Goal: Information Seeking & Learning: Learn about a topic

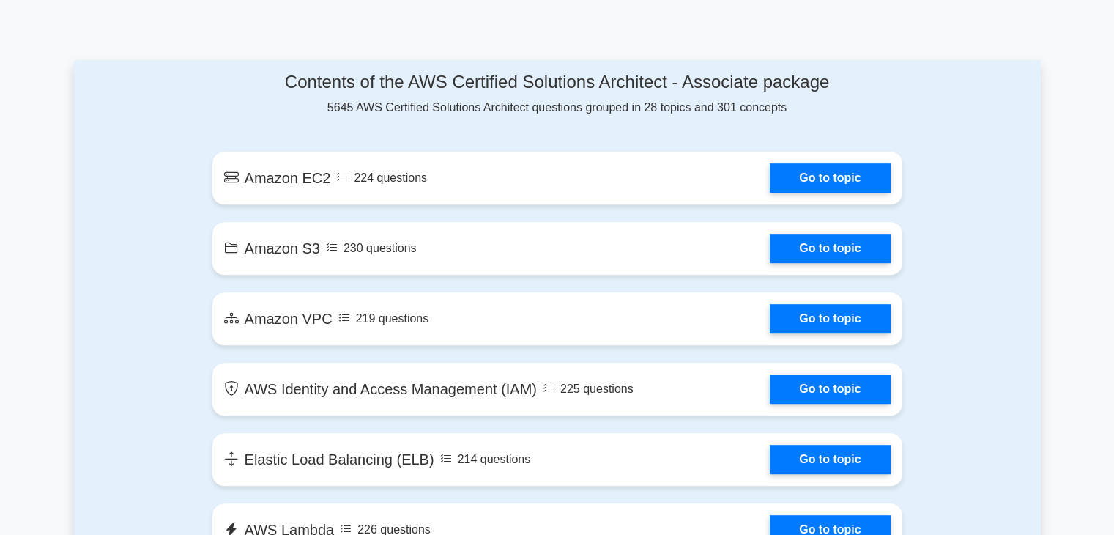
scroll to position [752, 0]
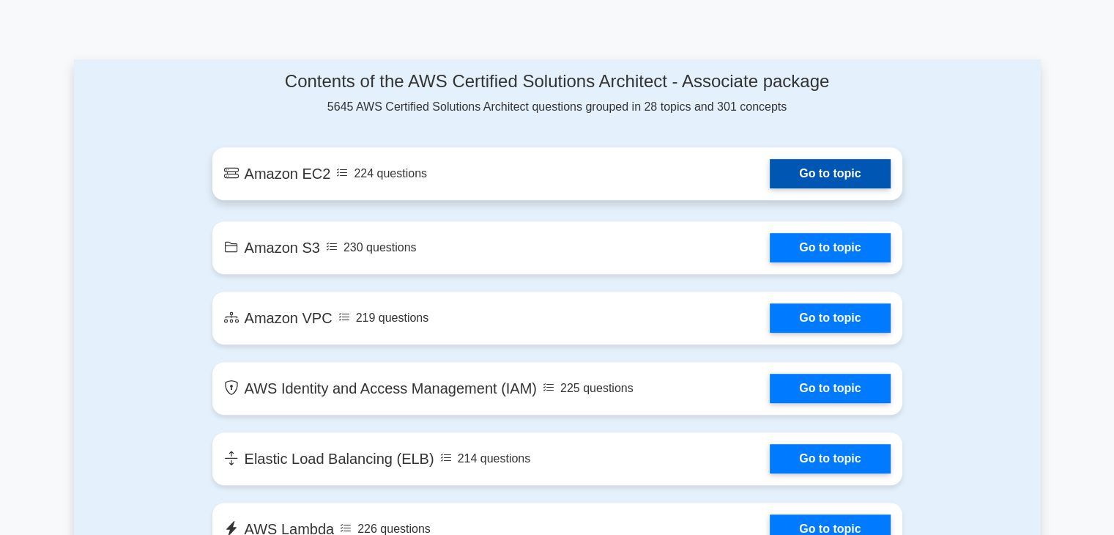
click at [817, 177] on link "Go to topic" at bounding box center [830, 173] width 120 height 29
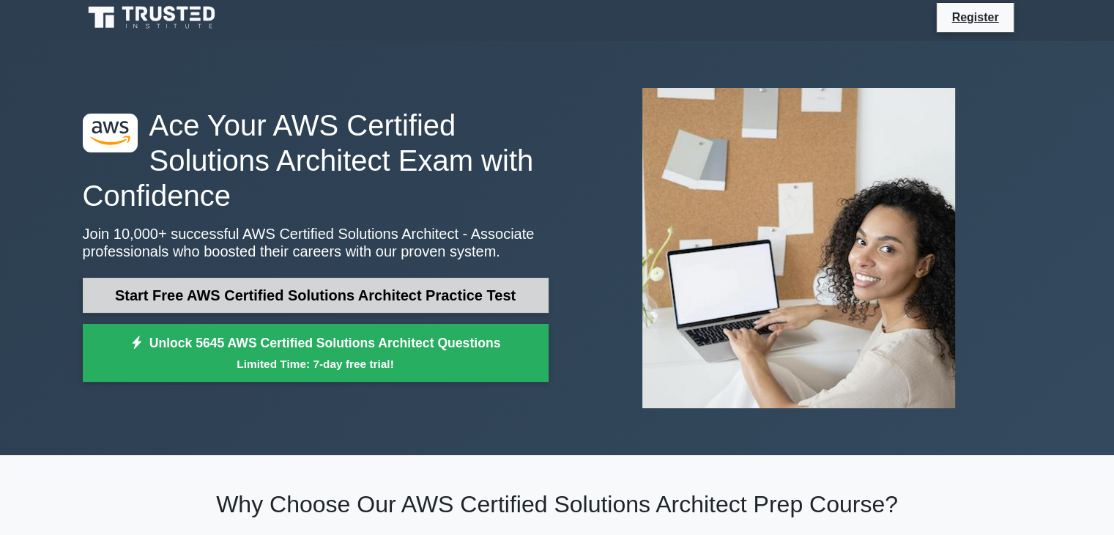
scroll to position [0, 0]
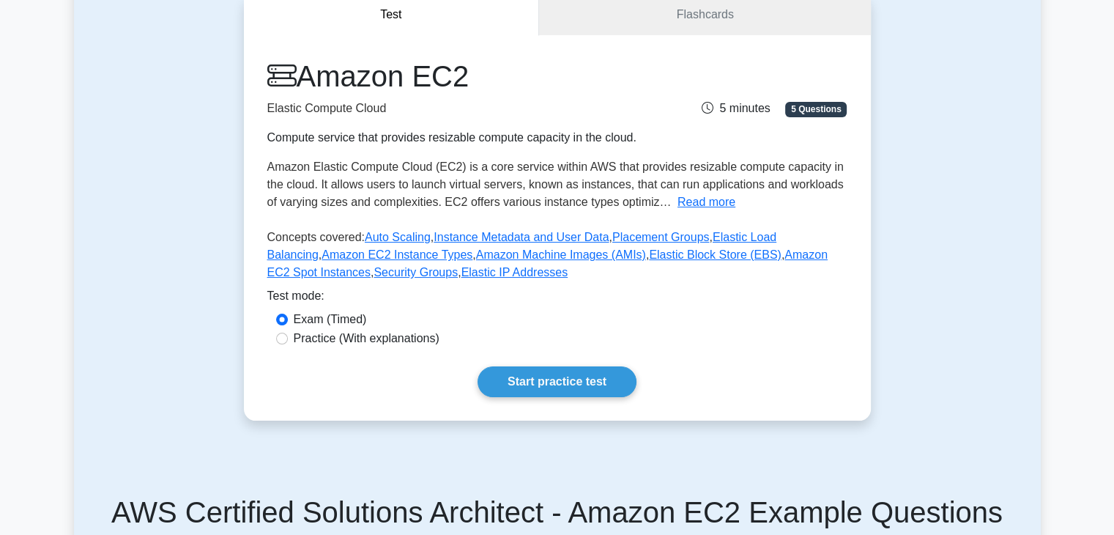
scroll to position [155, 0]
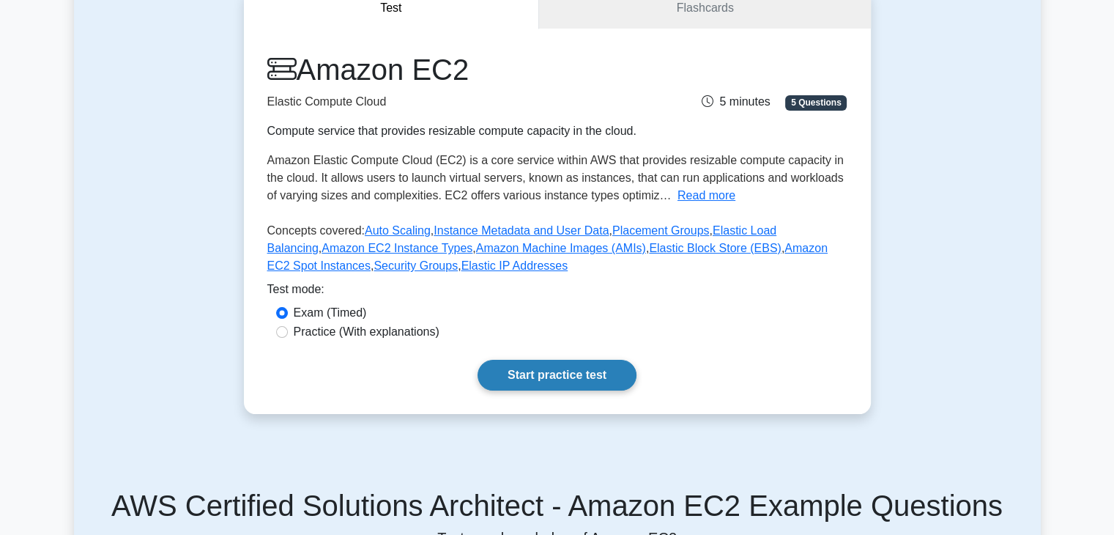
click at [549, 382] on link "Start practice test" at bounding box center [557, 375] width 159 height 31
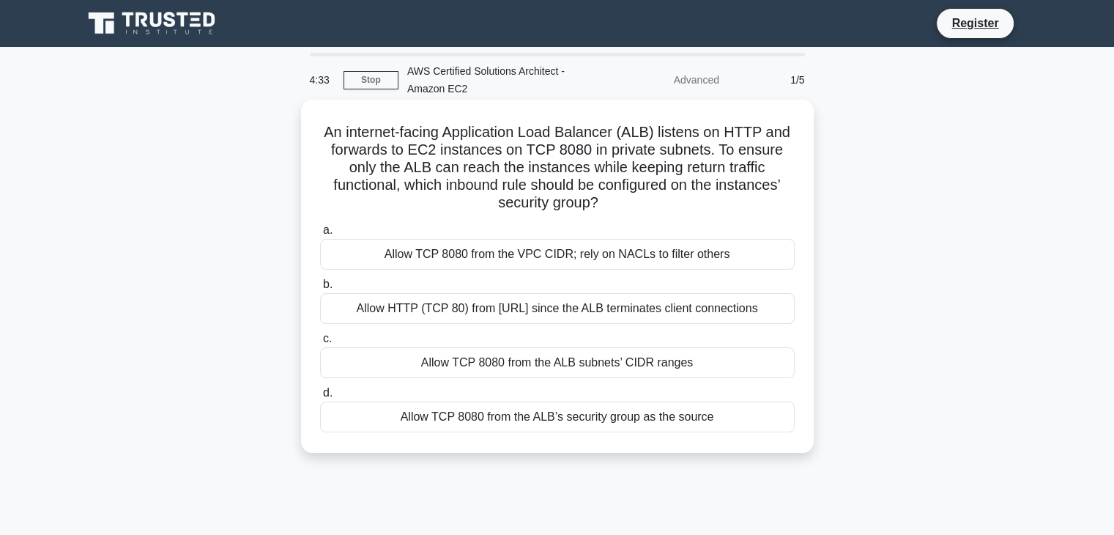
click at [491, 256] on div "Allow TCP 8080 from the VPC CIDR; rely on NACLs to filter others" at bounding box center [557, 254] width 475 height 31
click at [320, 235] on input "a. Allow TCP 8080 from the VPC CIDR; rely on NACLs to filter others" at bounding box center [320, 231] width 0 height 10
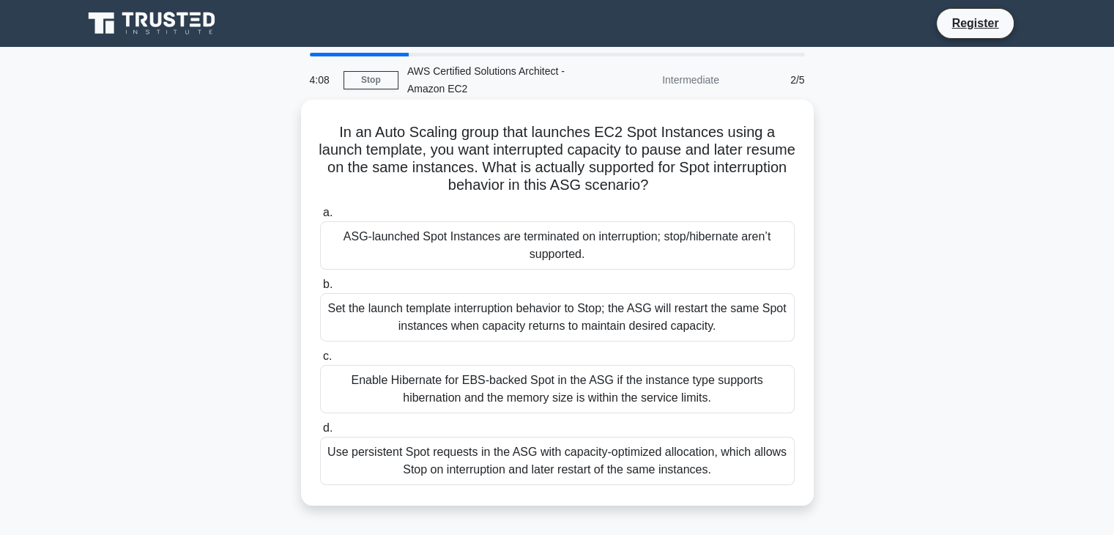
click at [590, 252] on div "ASG-launched Spot Instances are terminated on interruption; stop/hibernate aren…" at bounding box center [557, 245] width 475 height 48
click at [320, 218] on input "a. ASG-launched Spot Instances are terminated on interruption; stop/hibernate a…" at bounding box center [320, 213] width 0 height 10
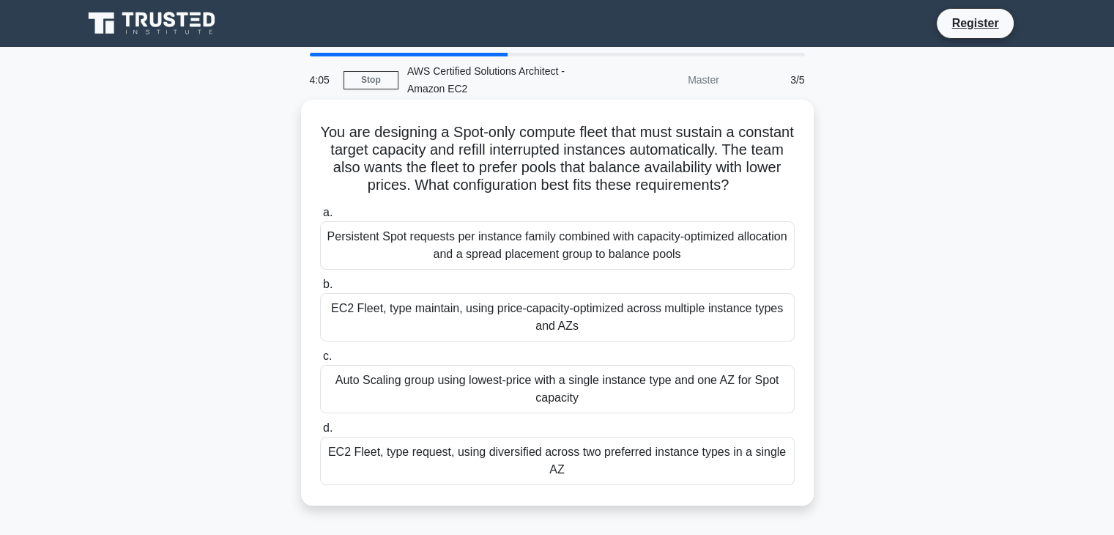
click at [591, 297] on div "EC2 Fleet, type maintain, using price-capacity-optimized across multiple instan…" at bounding box center [557, 317] width 475 height 48
click at [320, 289] on input "b. EC2 Fleet, type maintain, using price-capacity-optimized across multiple ins…" at bounding box center [320, 285] width 0 height 10
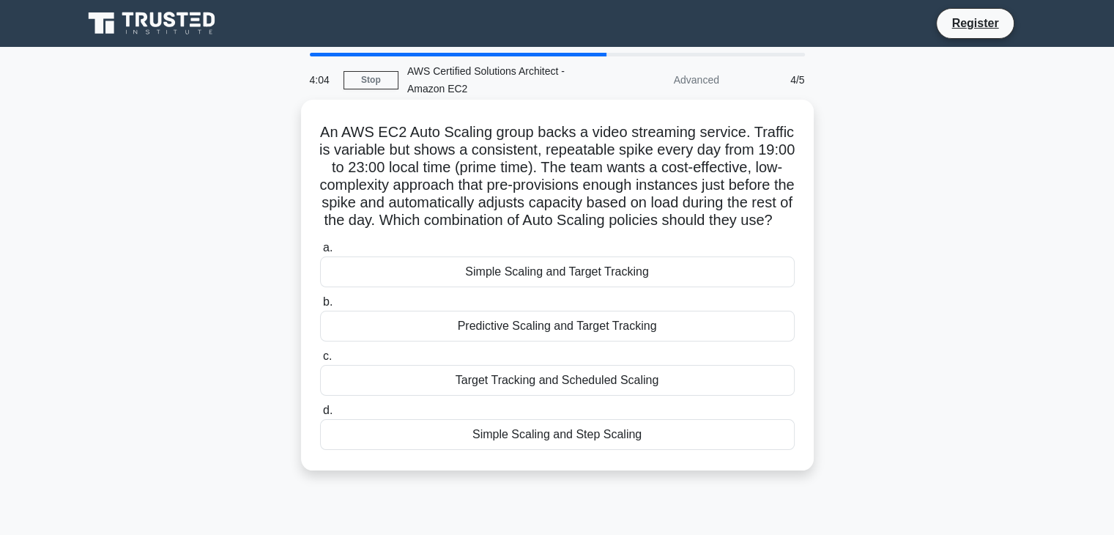
click at [592, 285] on div "Simple Scaling and Target Tracking" at bounding box center [557, 271] width 475 height 31
click at [320, 253] on input "a. Simple Scaling and Target Tracking" at bounding box center [320, 248] width 0 height 10
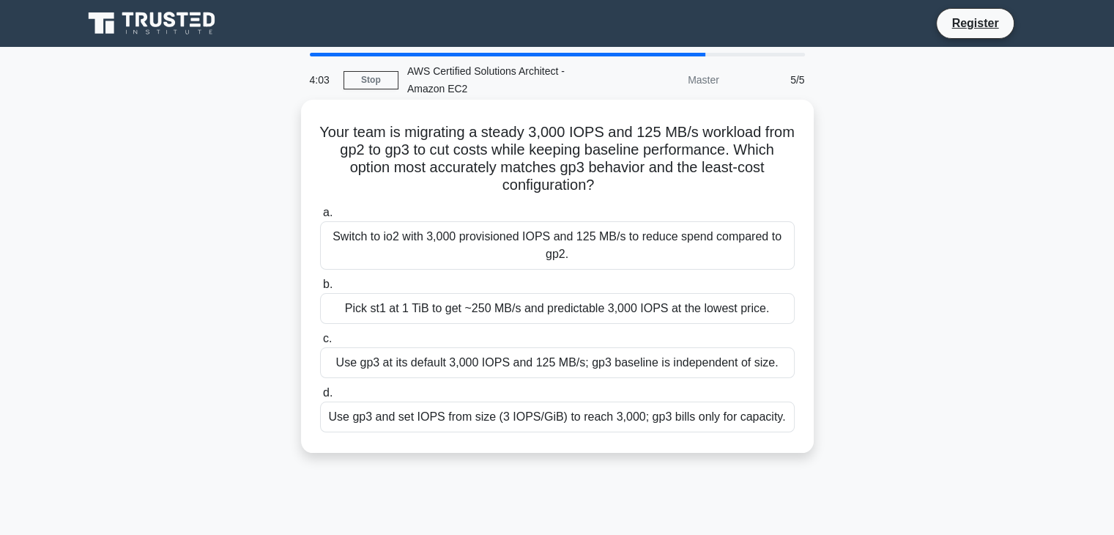
click at [583, 308] on div "Pick st1 at 1 TiB to get ~250 MB/s and predictable 3,000 IOPS at the lowest pri…" at bounding box center [557, 308] width 475 height 31
click at [320, 289] on input "b. Pick st1 at 1 TiB to get ~250 MB/s and predictable 3,000 IOPS at the lowest …" at bounding box center [320, 285] width 0 height 10
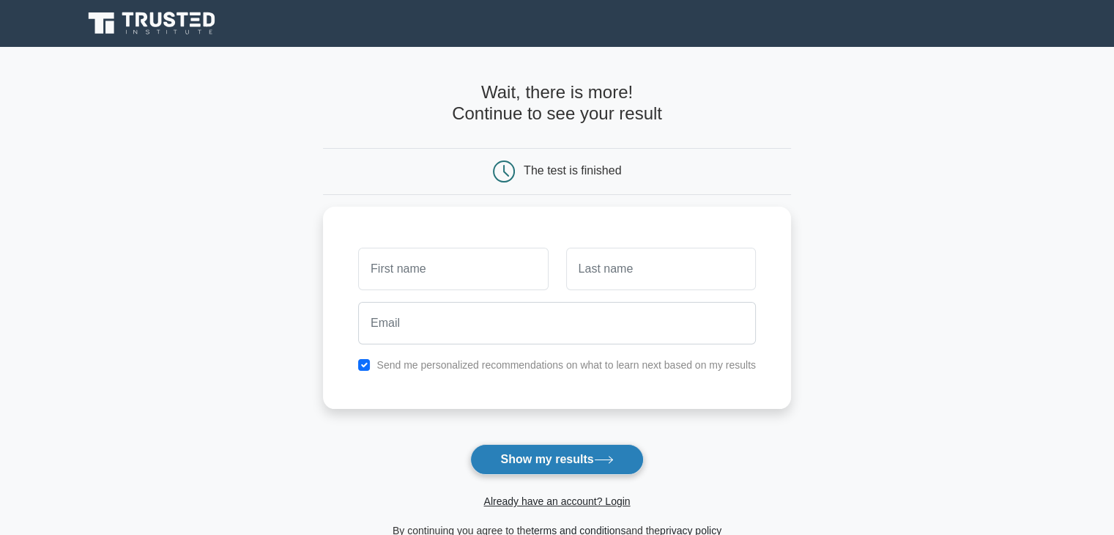
click at [507, 461] on button "Show my results" at bounding box center [556, 459] width 173 height 31
type input "nikhil"
click at [562, 459] on button "Show my results" at bounding box center [556, 459] width 173 height 31
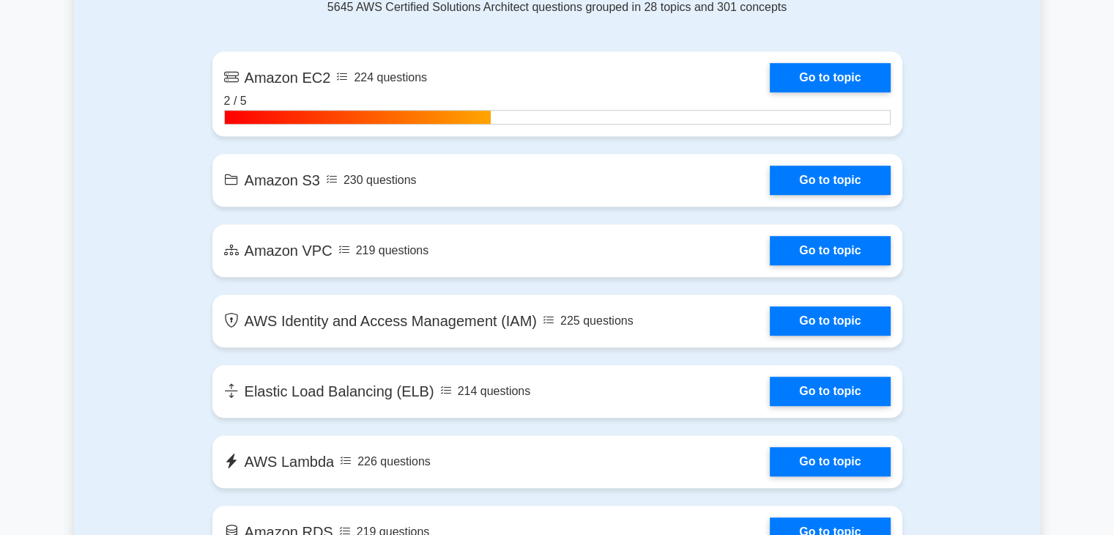
scroll to position [857, 0]
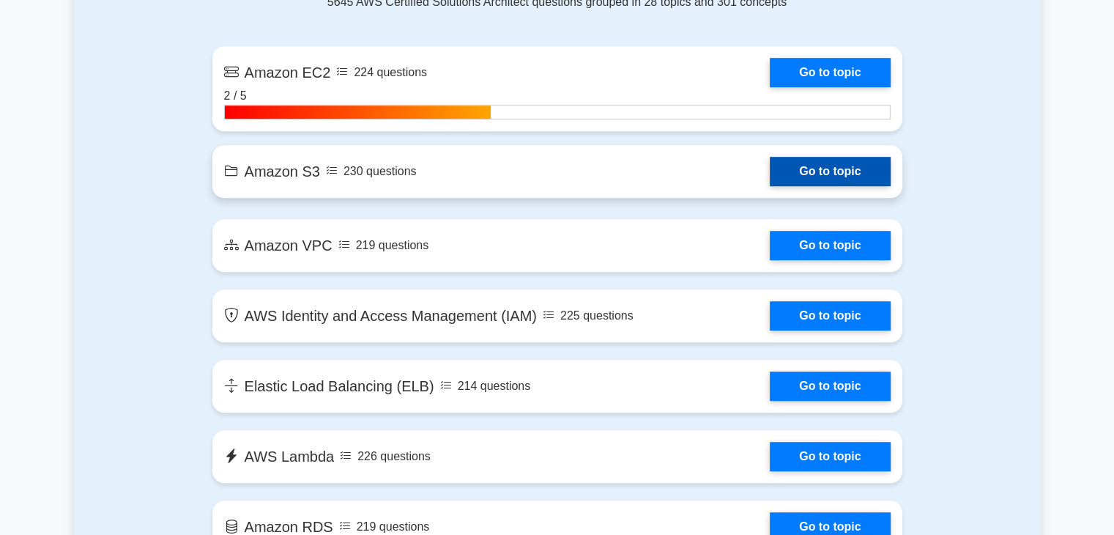
click at [829, 171] on link "Go to topic" at bounding box center [830, 171] width 120 height 29
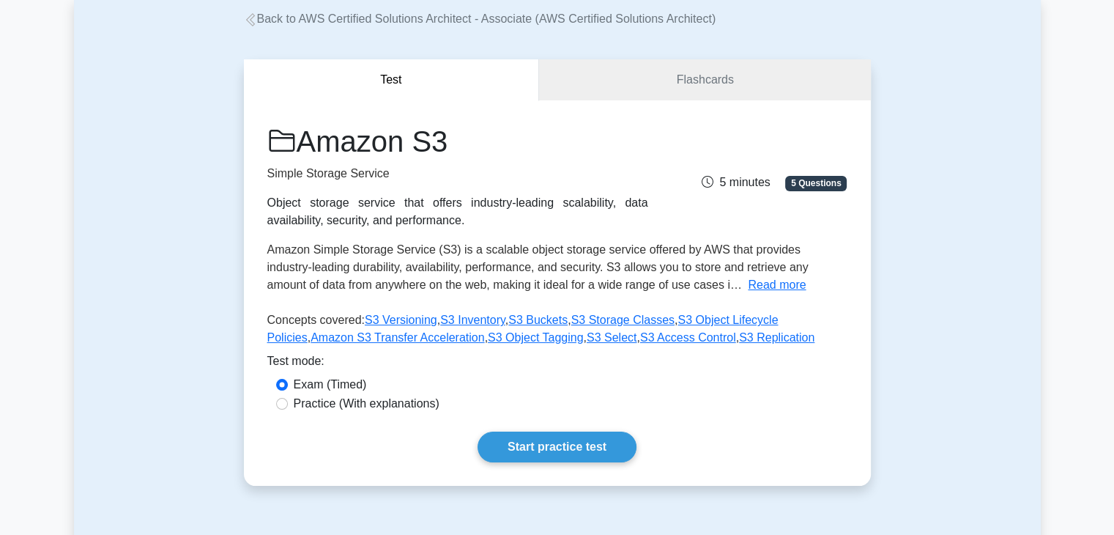
scroll to position [87, 0]
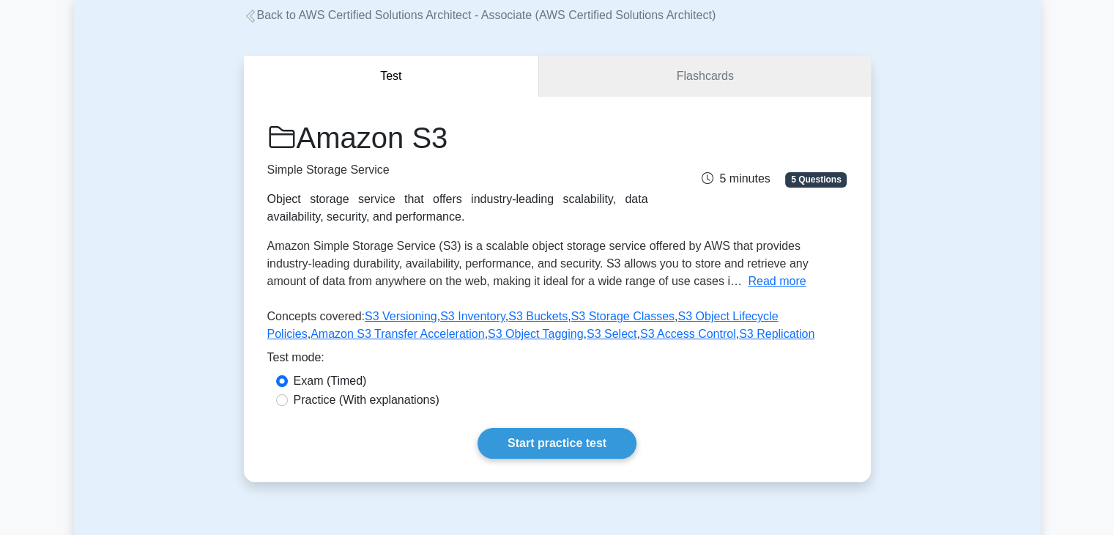
click at [297, 400] on label "Practice (With explanations)" at bounding box center [367, 400] width 146 height 18
click at [288, 400] on input "Practice (With explanations)" at bounding box center [282, 400] width 12 height 12
radio input "true"
click at [560, 445] on link "Start practice test" at bounding box center [557, 443] width 159 height 31
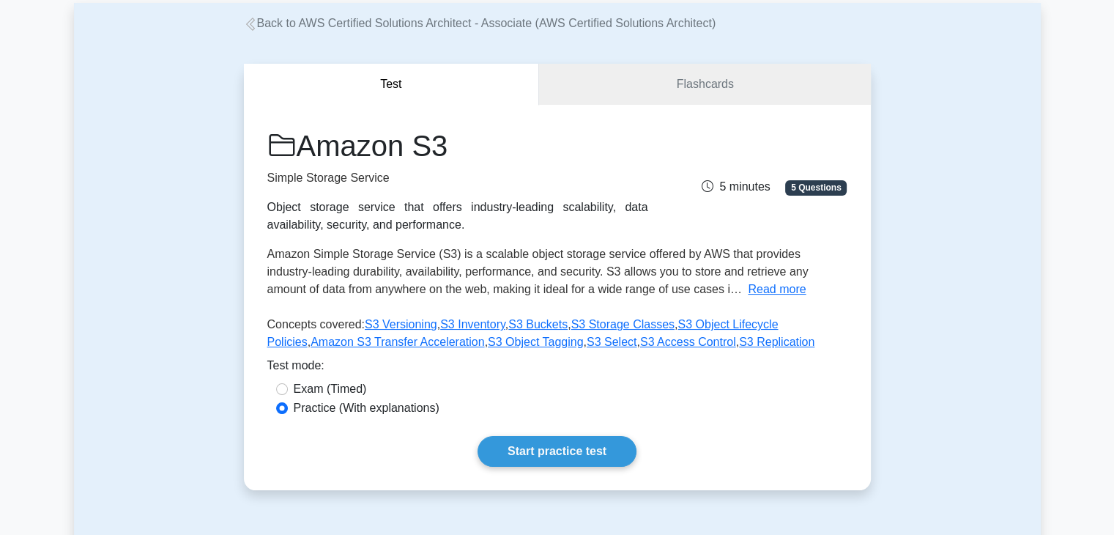
scroll to position [78, 0]
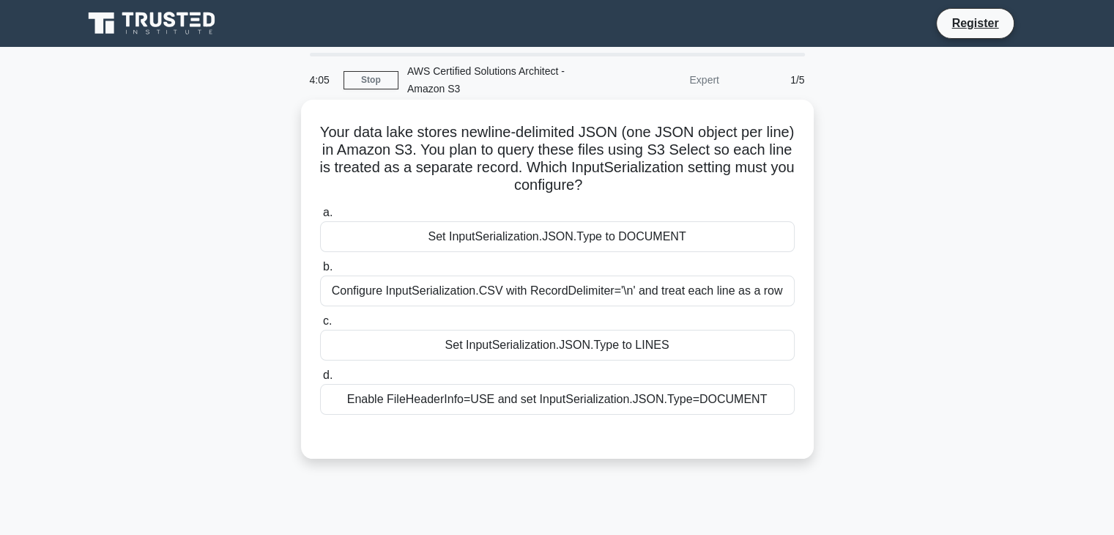
click at [608, 244] on div "Set InputSerialization.JSON.Type to DOCUMENT" at bounding box center [557, 236] width 475 height 31
click at [320, 218] on input "a. Set InputSerialization.JSON.Type to DOCUMENT" at bounding box center [320, 213] width 0 height 10
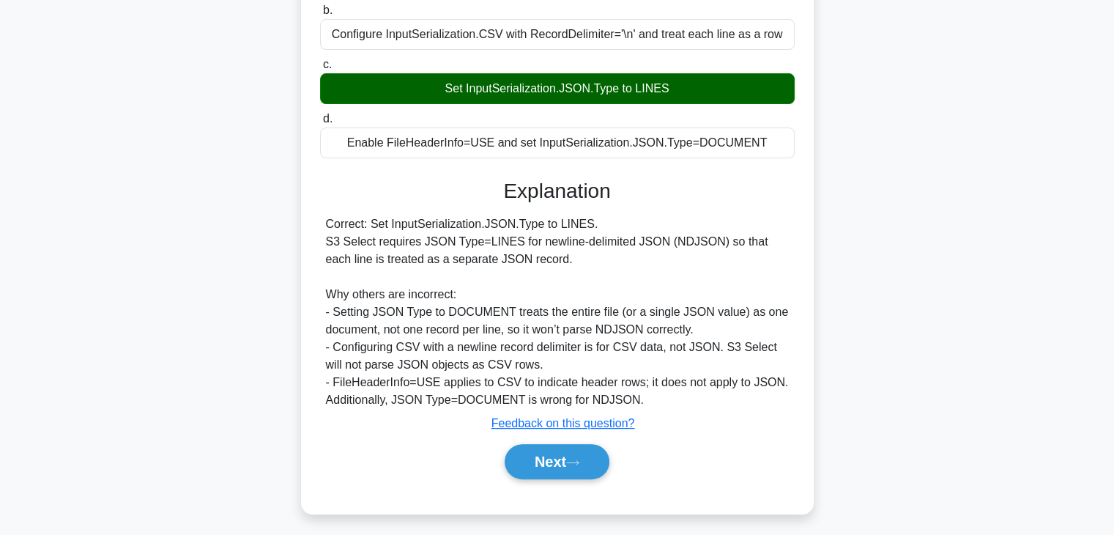
scroll to position [264, 0]
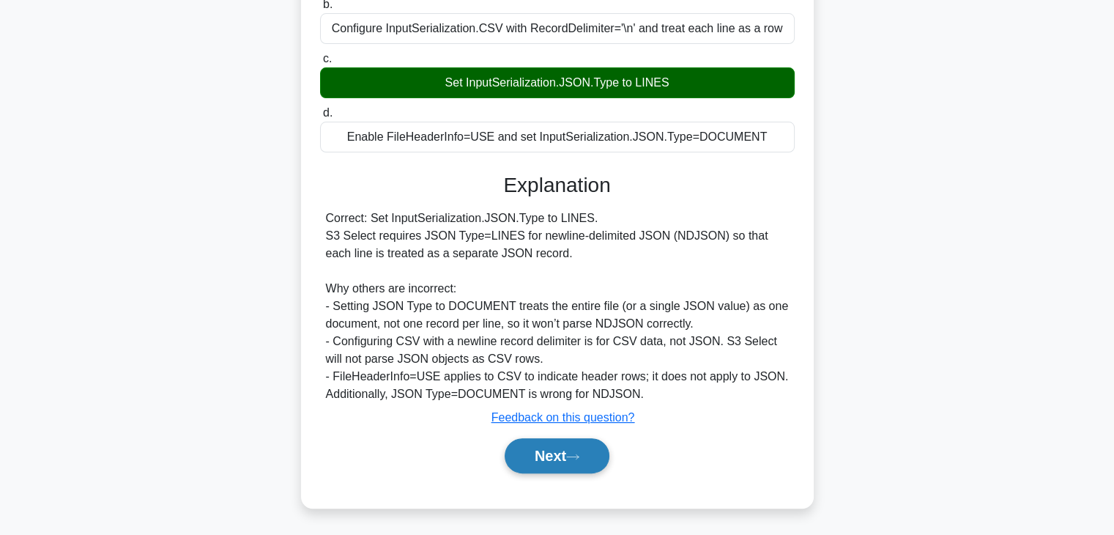
click at [560, 454] on button "Next" at bounding box center [557, 455] width 105 height 35
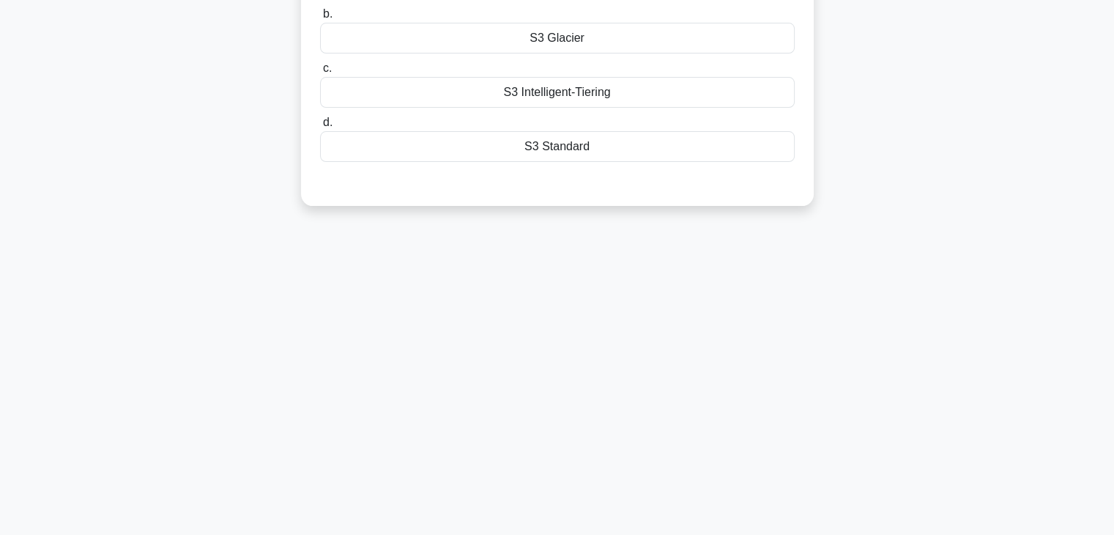
scroll to position [0, 0]
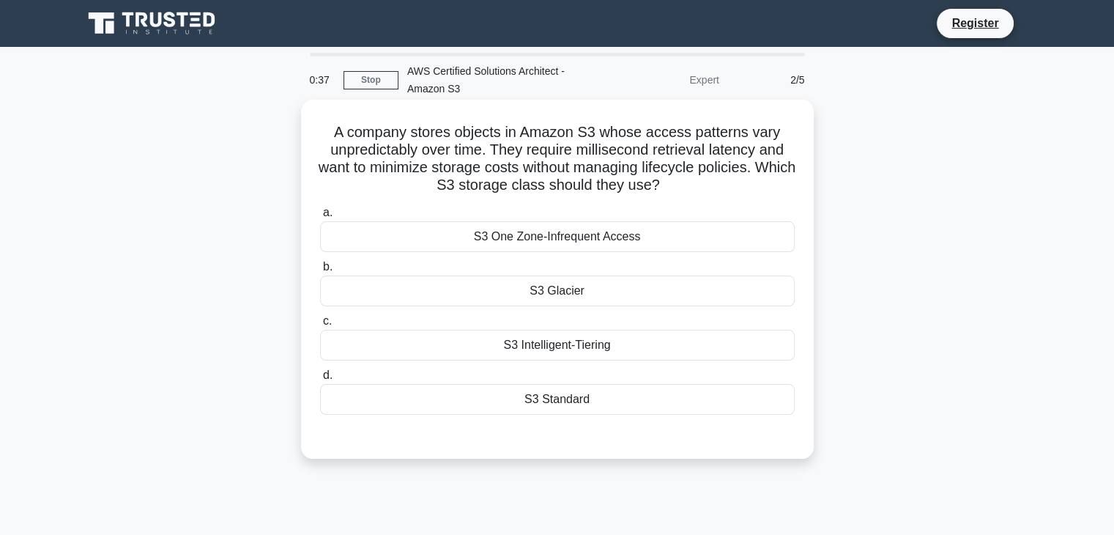
click at [659, 289] on div "S3 Glacier" at bounding box center [557, 290] width 475 height 31
click at [320, 272] on input "b. S3 Glacier" at bounding box center [320, 267] width 0 height 10
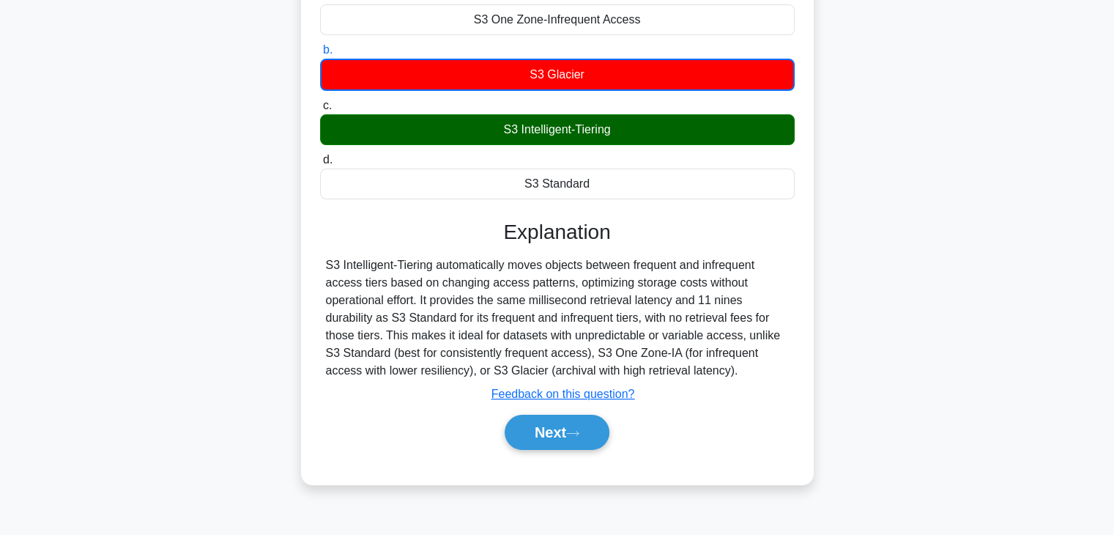
scroll to position [257, 0]
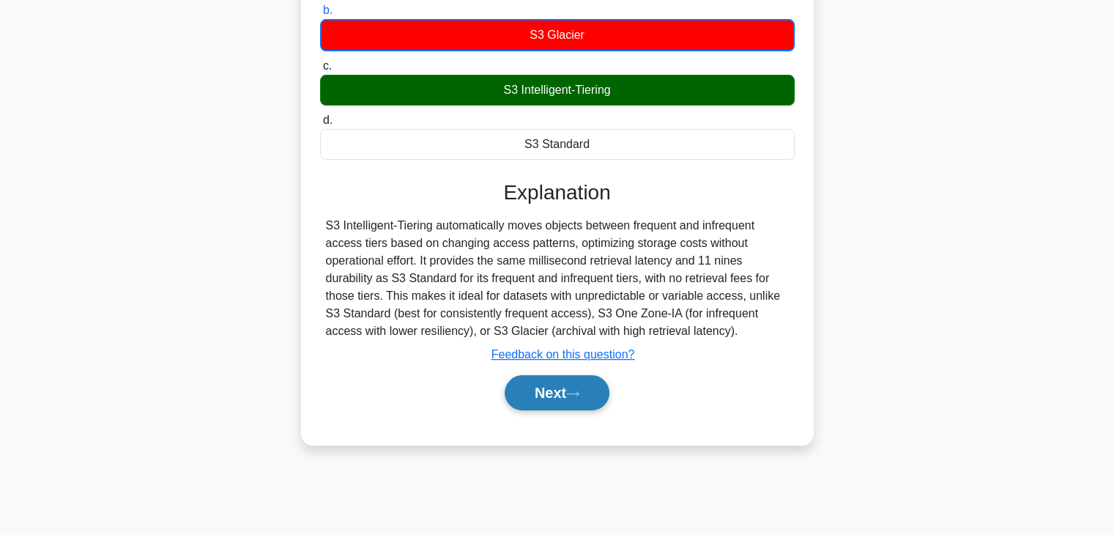
click at [571, 387] on button "Next" at bounding box center [557, 392] width 105 height 35
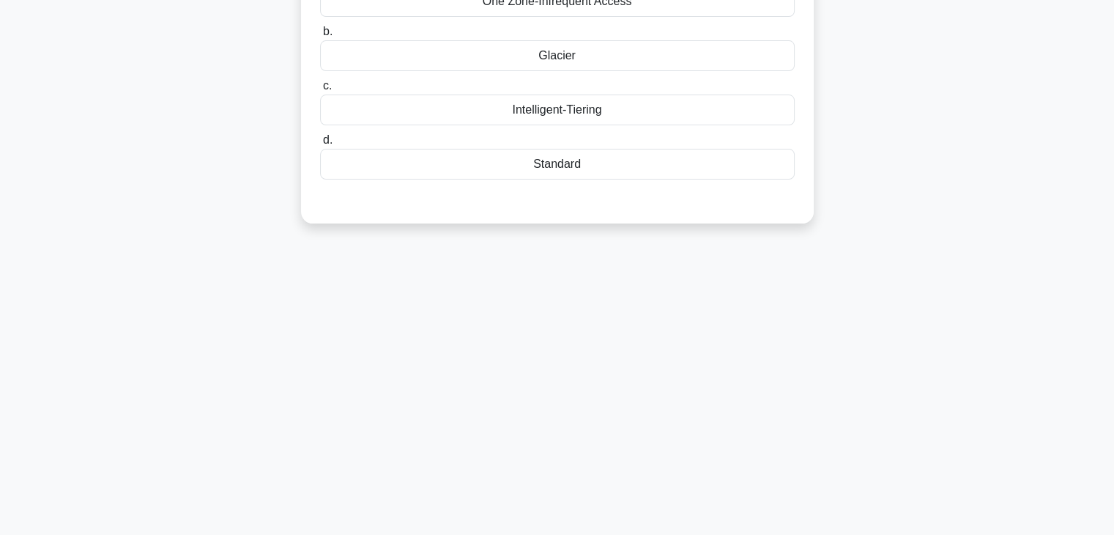
scroll to position [0, 0]
